Goal: Transaction & Acquisition: Purchase product/service

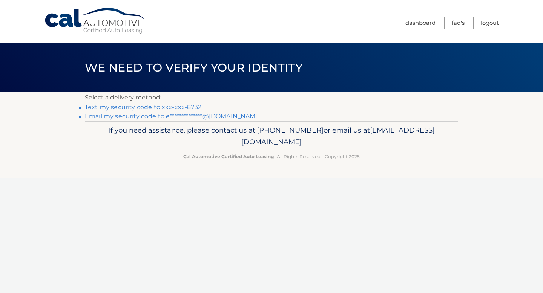
click at [161, 109] on link "Text my security code to xxx-xxx-8732" at bounding box center [143, 107] width 116 height 7
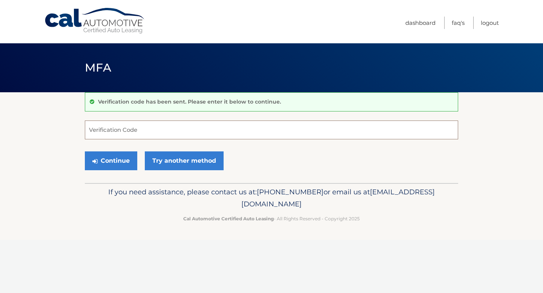
click at [115, 127] on input "Verification Code" at bounding box center [271, 130] width 373 height 19
type input "021390"
click at [120, 156] on button "Continue" at bounding box center [111, 161] width 52 height 19
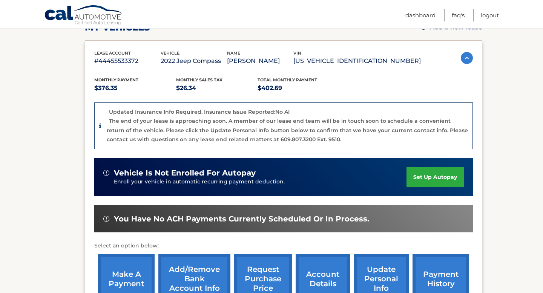
scroll to position [138, 0]
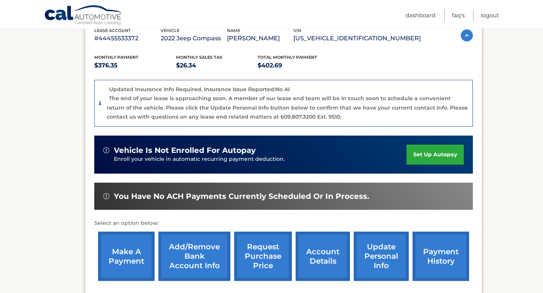
click at [127, 254] on link "make a payment" at bounding box center [126, 256] width 57 height 49
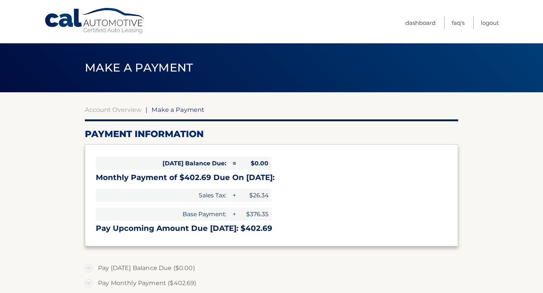
select select "ZWZiZjE1MDYtOGE4My00ZWJhLWFjYzEtMDRiNDhhMzcxYmU2"
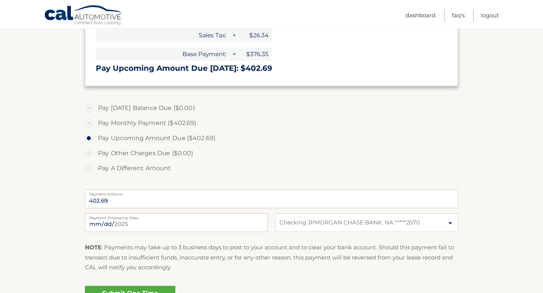
scroll to position [187, 0]
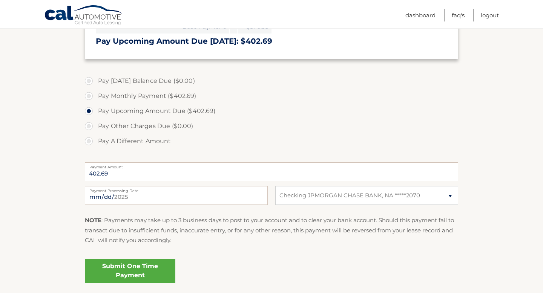
click at [143, 272] on link "Submit One Time Payment" at bounding box center [130, 271] width 90 height 24
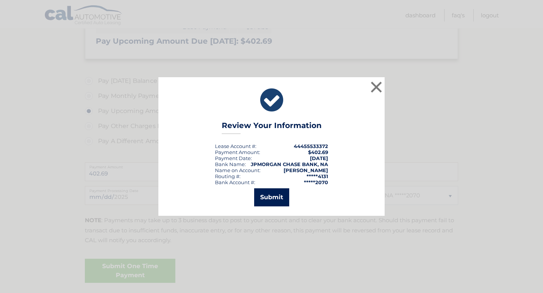
click at [280, 196] on button "Submit" at bounding box center [271, 197] width 35 height 18
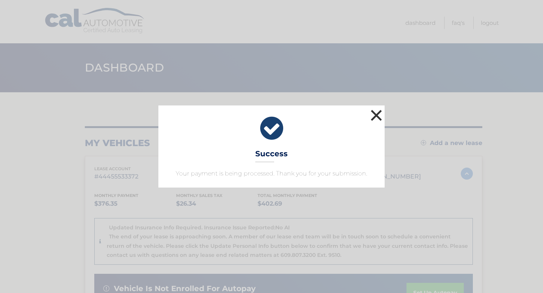
click at [374, 118] on button "×" at bounding box center [376, 115] width 15 height 15
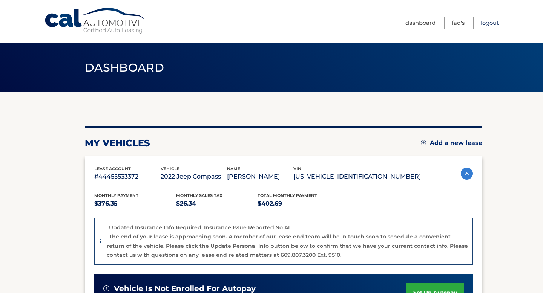
click at [495, 25] on link "Logout" at bounding box center [490, 23] width 18 height 12
